Goal: Navigation & Orientation: Find specific page/section

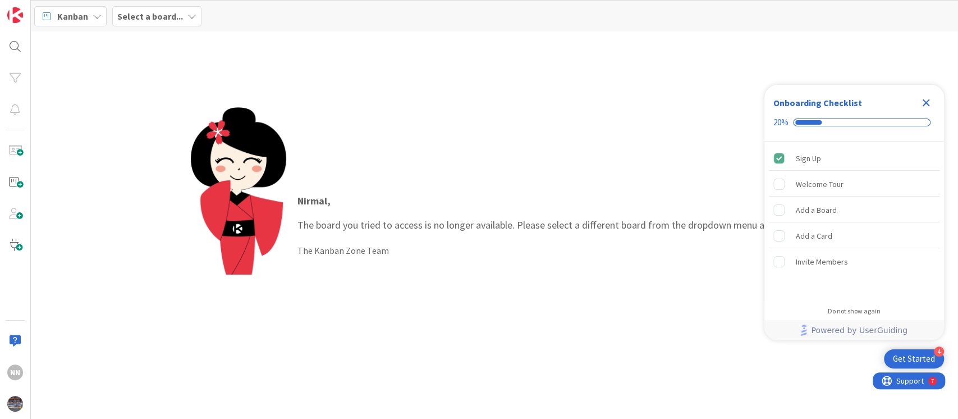
click at [154, 13] on b "Select a board..." at bounding box center [150, 16] width 66 height 11
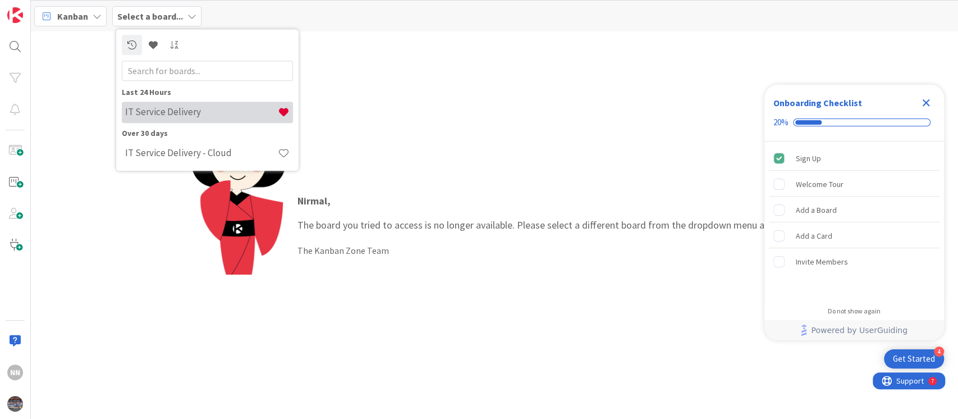
click at [259, 116] on h4 "IT Service Delivery" at bounding box center [201, 112] width 153 height 11
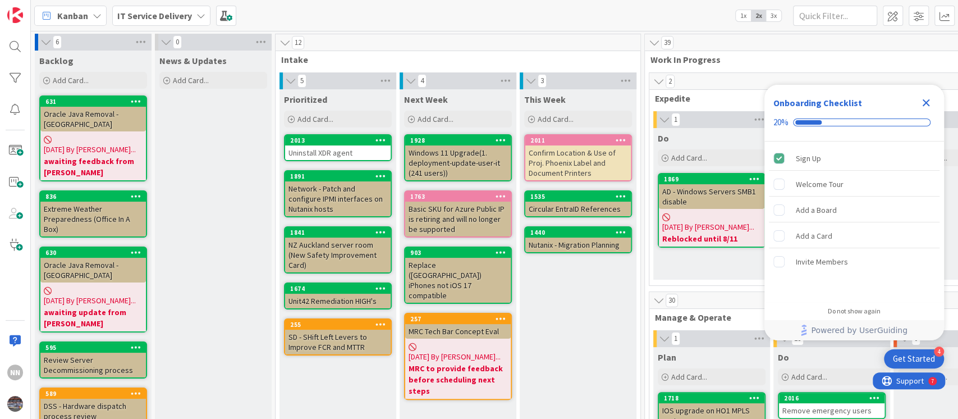
click at [929, 101] on icon "Close Checklist" at bounding box center [925, 102] width 13 height 13
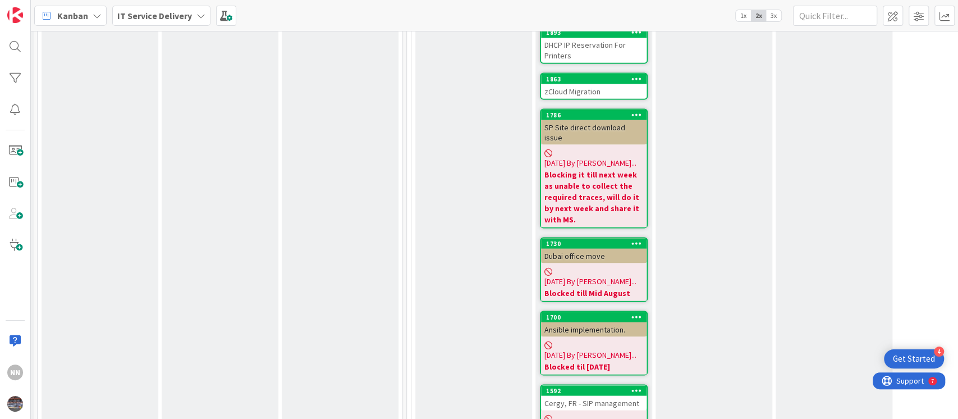
scroll to position [1417, 238]
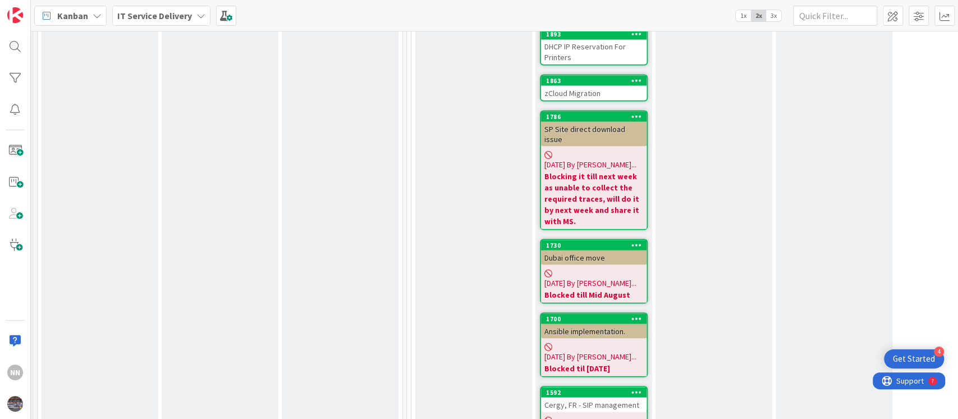
click at [593, 323] on div "Ansible implementation." at bounding box center [594, 330] width 106 height 15
